Goal: Find specific page/section: Find specific page/section

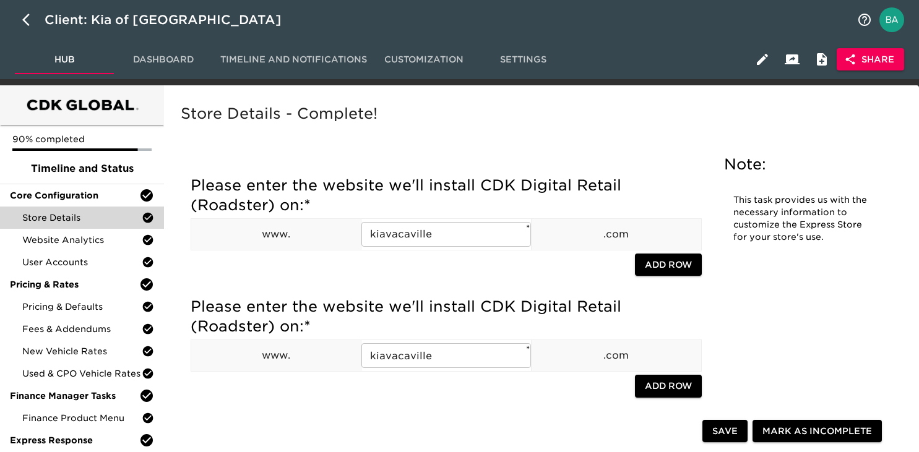
scroll to position [2378, 0]
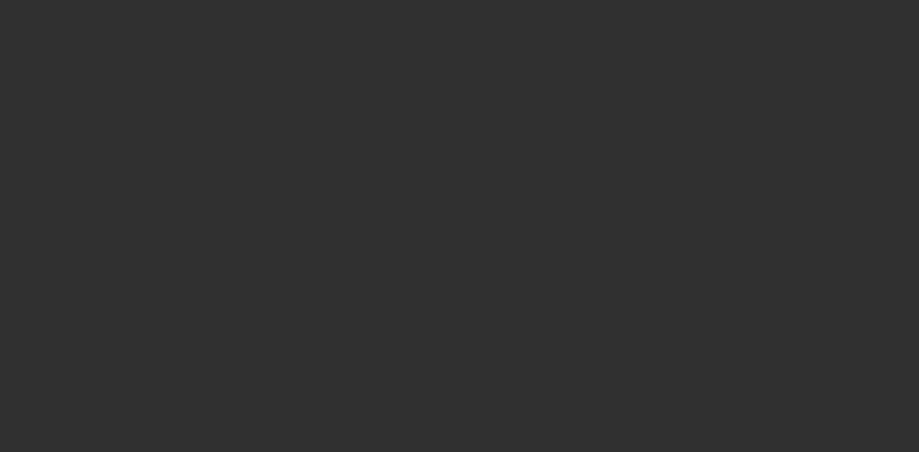
select select "10"
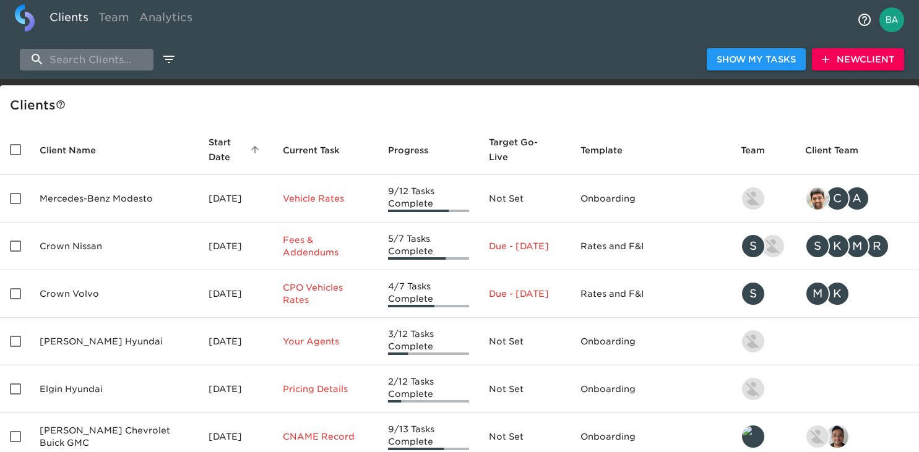
click at [61, 59] on input "search" at bounding box center [87, 60] width 134 height 22
type input "s"
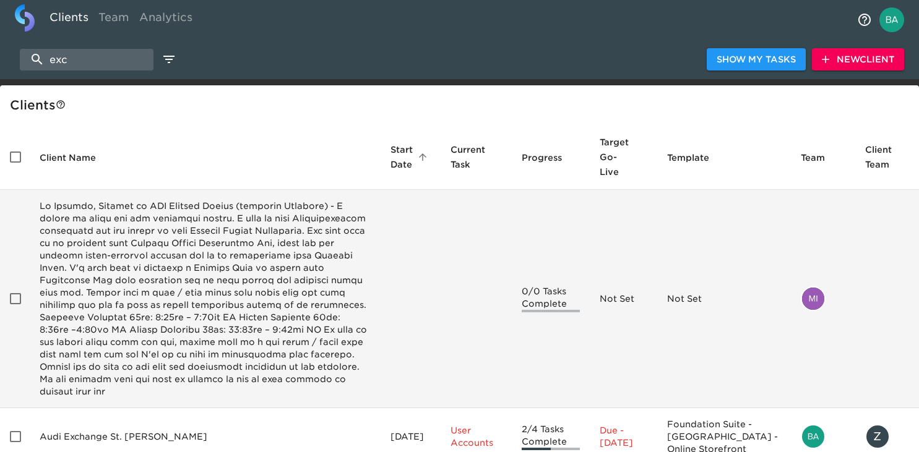
type input "exc"
click at [139, 252] on td "enhanced table" at bounding box center [205, 299] width 351 height 218
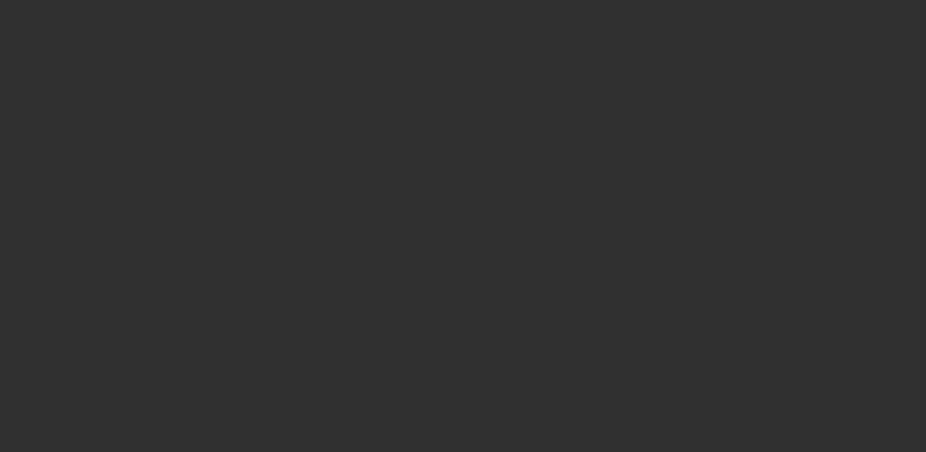
select select "10"
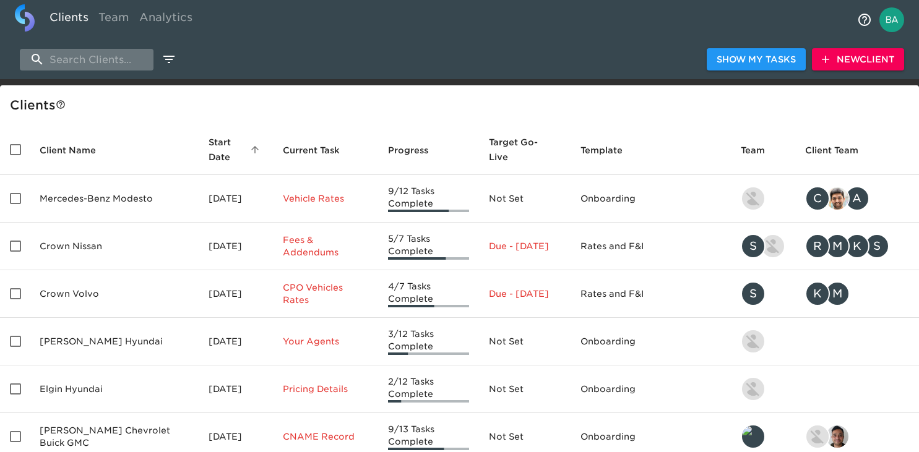
click at [93, 61] on input "search" at bounding box center [87, 60] width 134 height 22
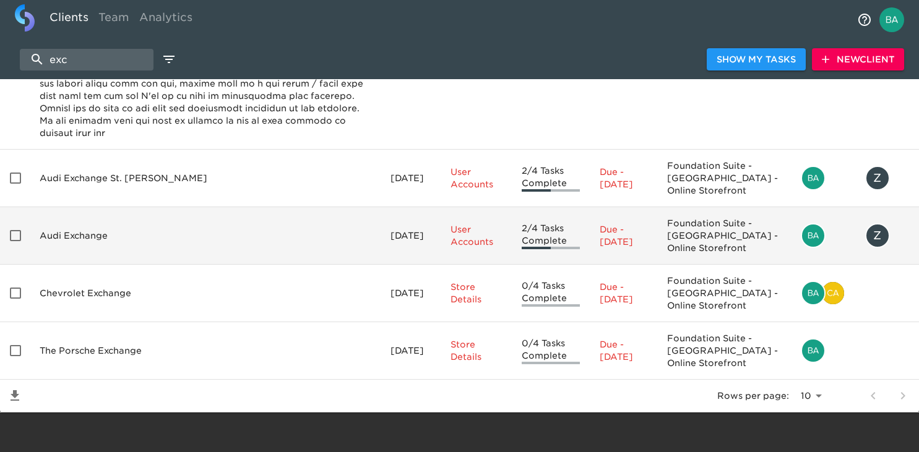
scroll to position [283, 0]
type input "exc"
click at [92, 209] on td "Audi Exchange" at bounding box center [205, 236] width 351 height 58
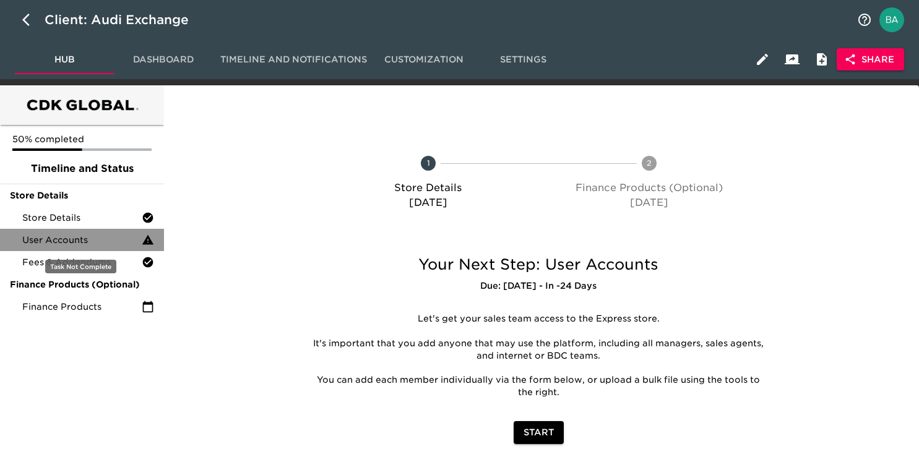
click at [90, 238] on span "User Accounts" at bounding box center [81, 240] width 119 height 12
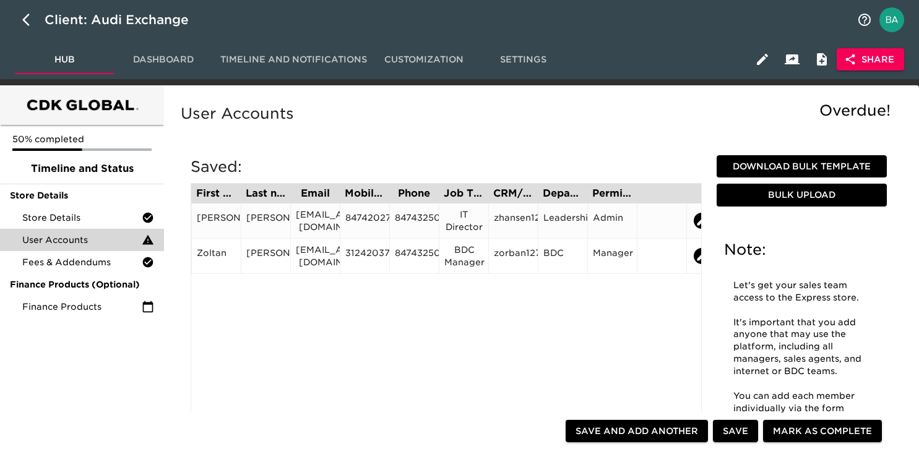
click at [368, 220] on div "8474202720" at bounding box center [364, 221] width 39 height 19
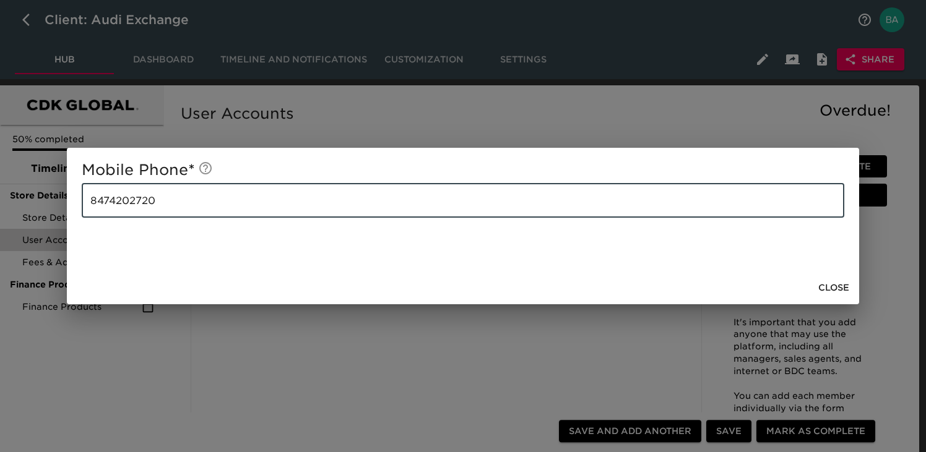
click at [175, 201] on input "8474202720" at bounding box center [463, 200] width 762 height 35
click at [288, 134] on div "Mobile Phone * 8474202720 ​ Close" at bounding box center [463, 226] width 926 height 452
